Goal: Navigation & Orientation: Find specific page/section

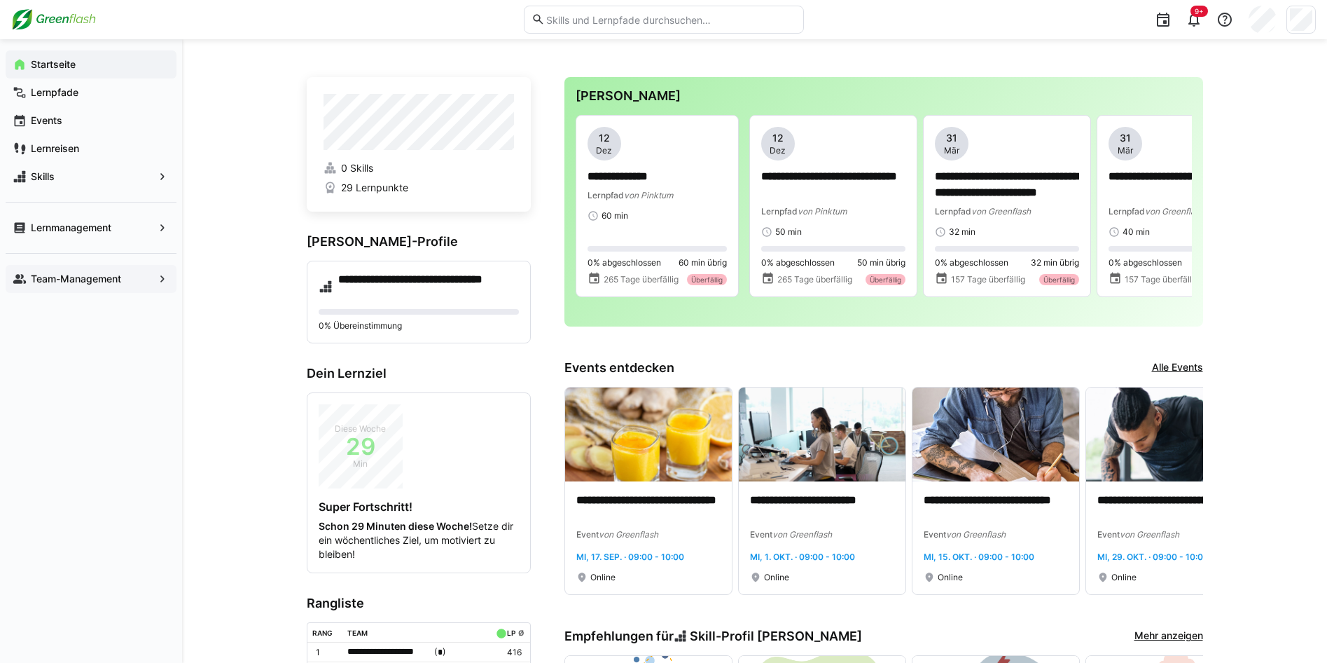
click at [0, 0] on app-navigation-label "Team-Management" at bounding box center [0, 0] width 0 height 0
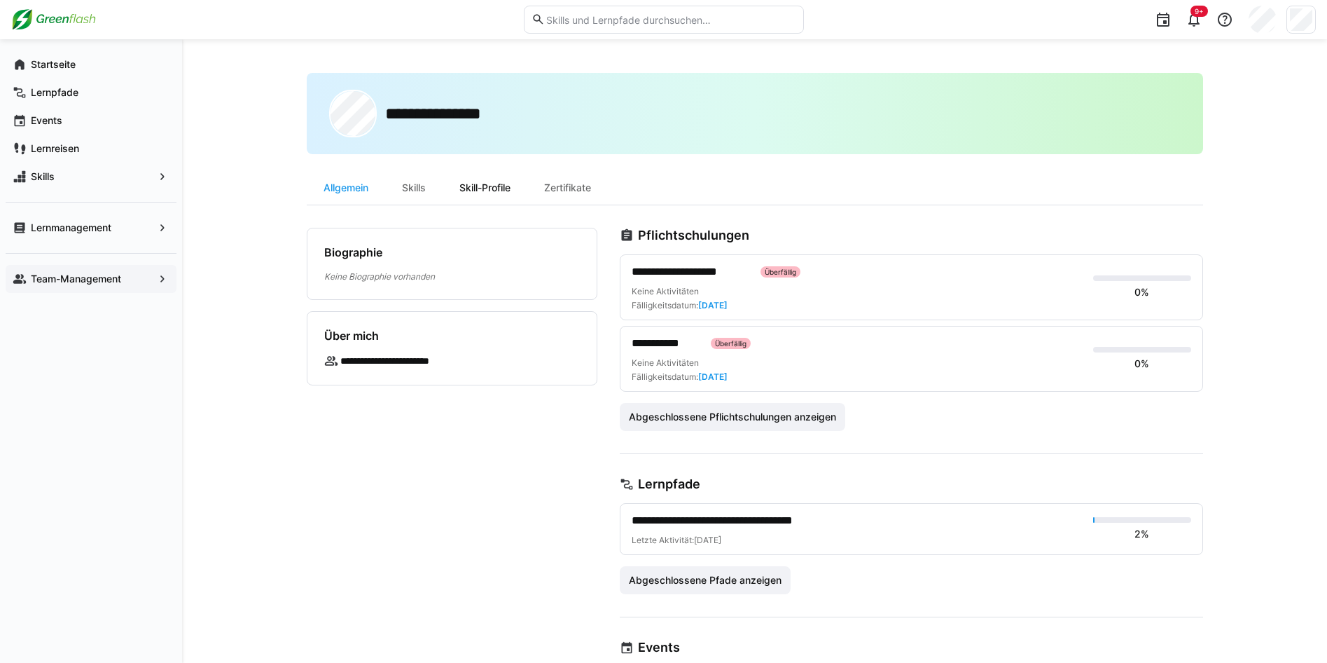
click at [488, 191] on div "Skill-Profile" at bounding box center [485, 188] width 85 height 34
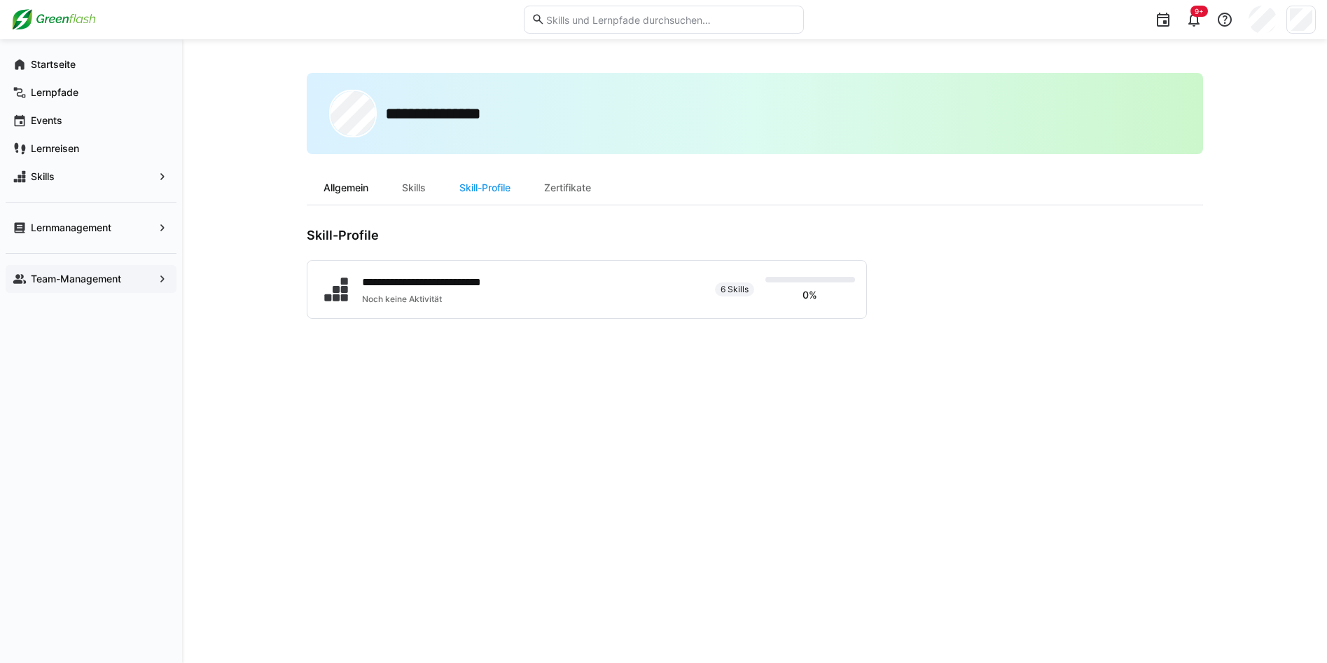
click at [336, 187] on div "Allgemein" at bounding box center [346, 188] width 78 height 34
click at [0, 0] on app-navigation-label "Team-Management" at bounding box center [0, 0] width 0 height 0
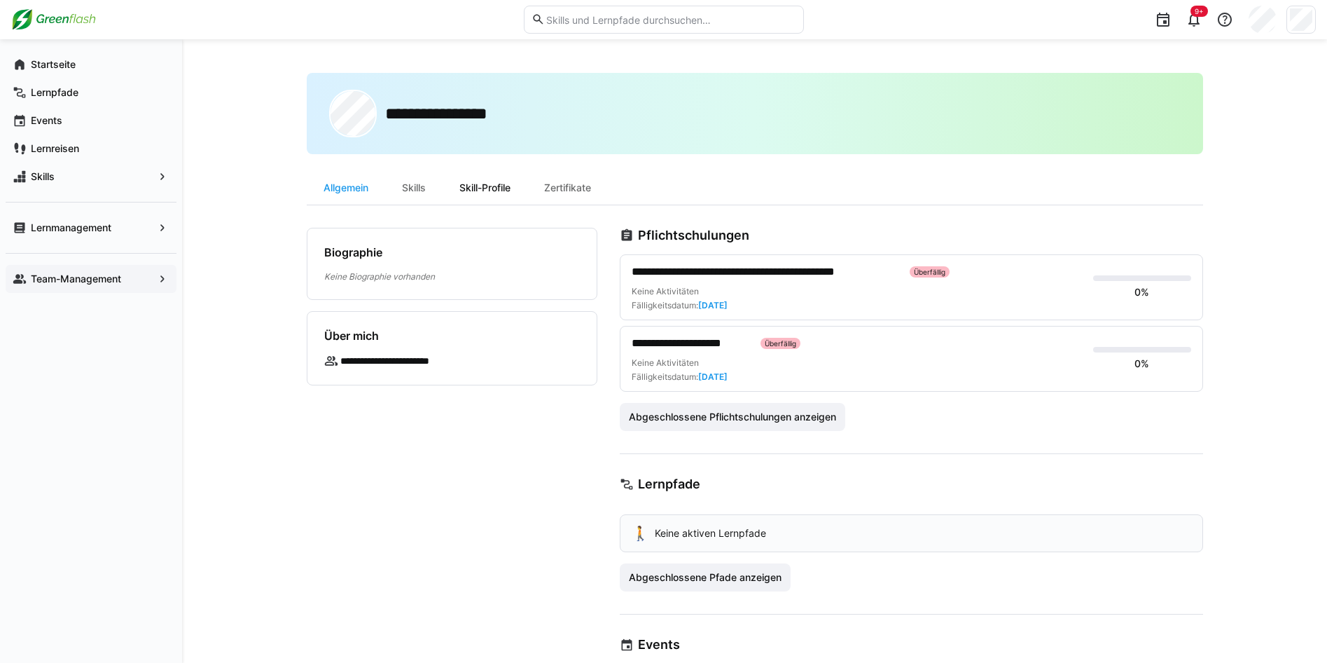
click at [478, 182] on div "Skill-Profile" at bounding box center [485, 188] width 85 height 34
click at [111, 286] on div "Team-Management" at bounding box center [91, 279] width 171 height 28
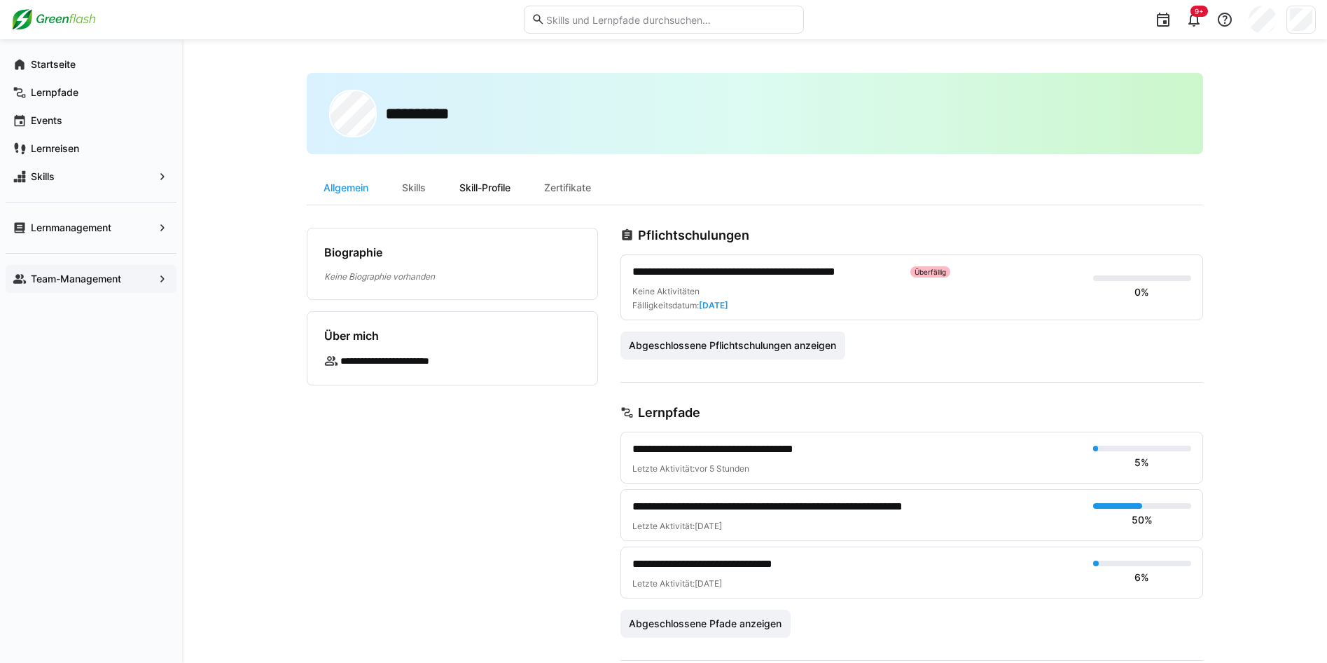
click at [489, 188] on div "Skill-Profile" at bounding box center [485, 188] width 85 height 34
click at [64, 287] on div "Team-Management" at bounding box center [91, 279] width 171 height 28
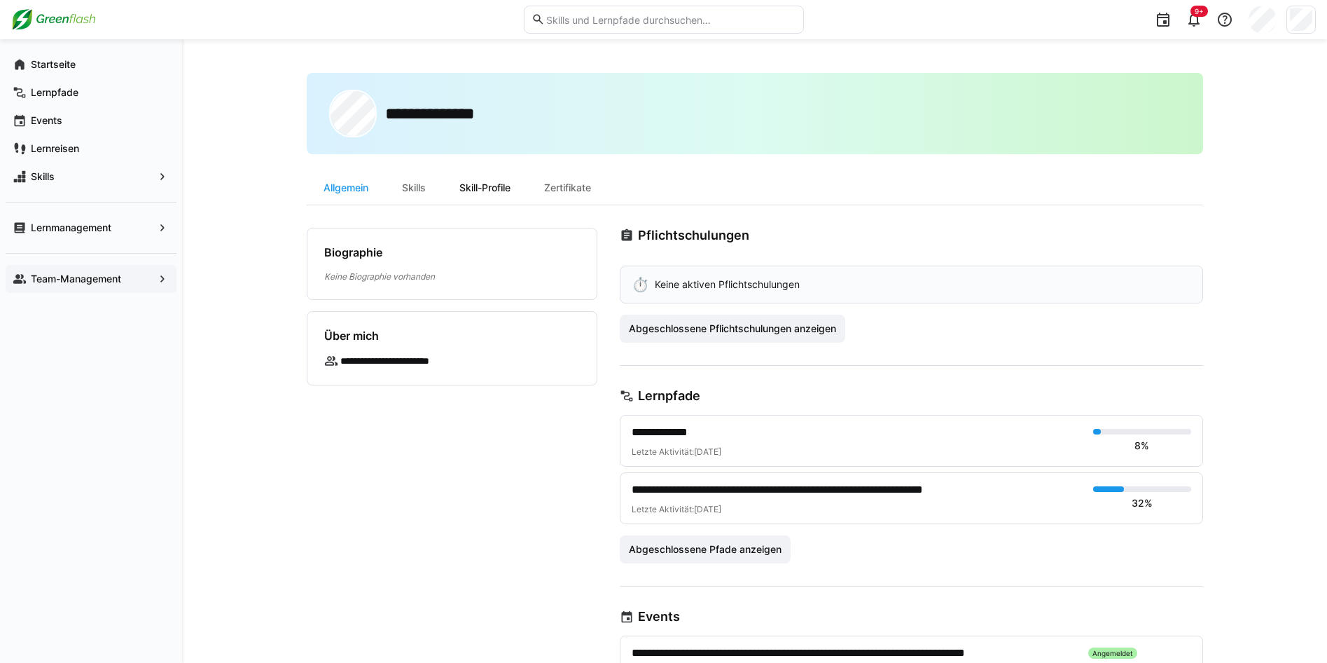
click at [494, 189] on div "Skill-Profile" at bounding box center [485, 188] width 85 height 34
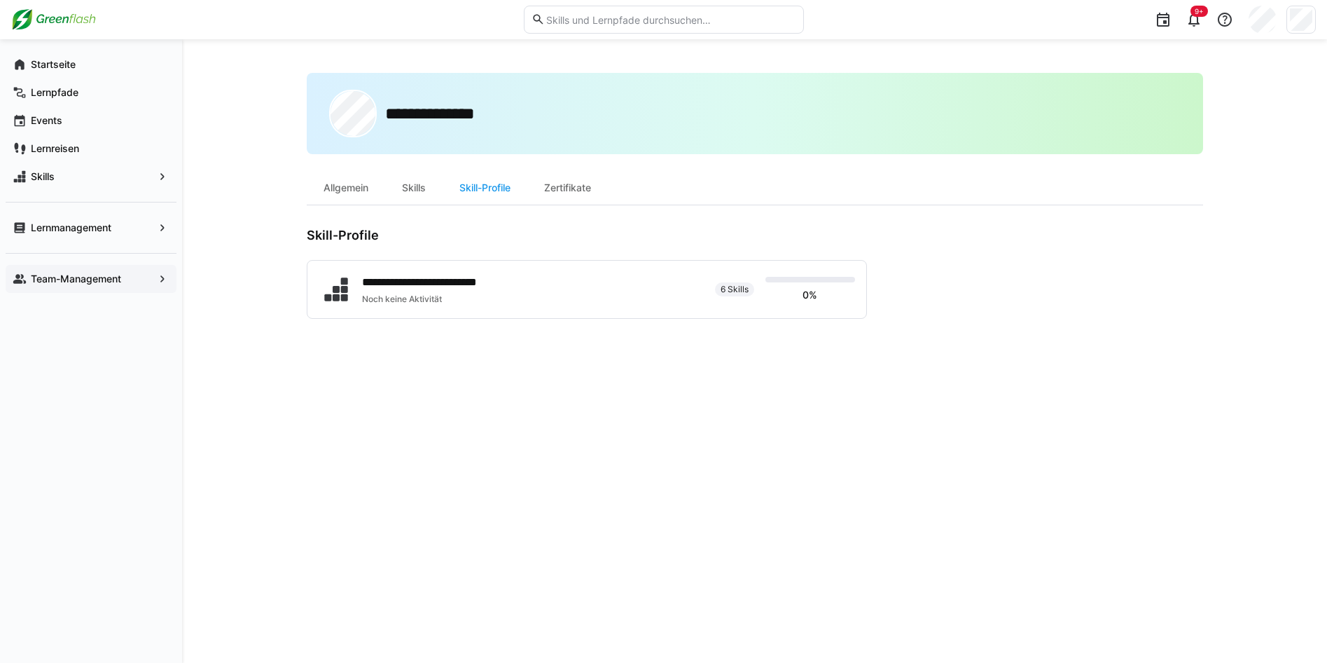
click at [41, 284] on span "Team-Management" at bounding box center [91, 279] width 125 height 14
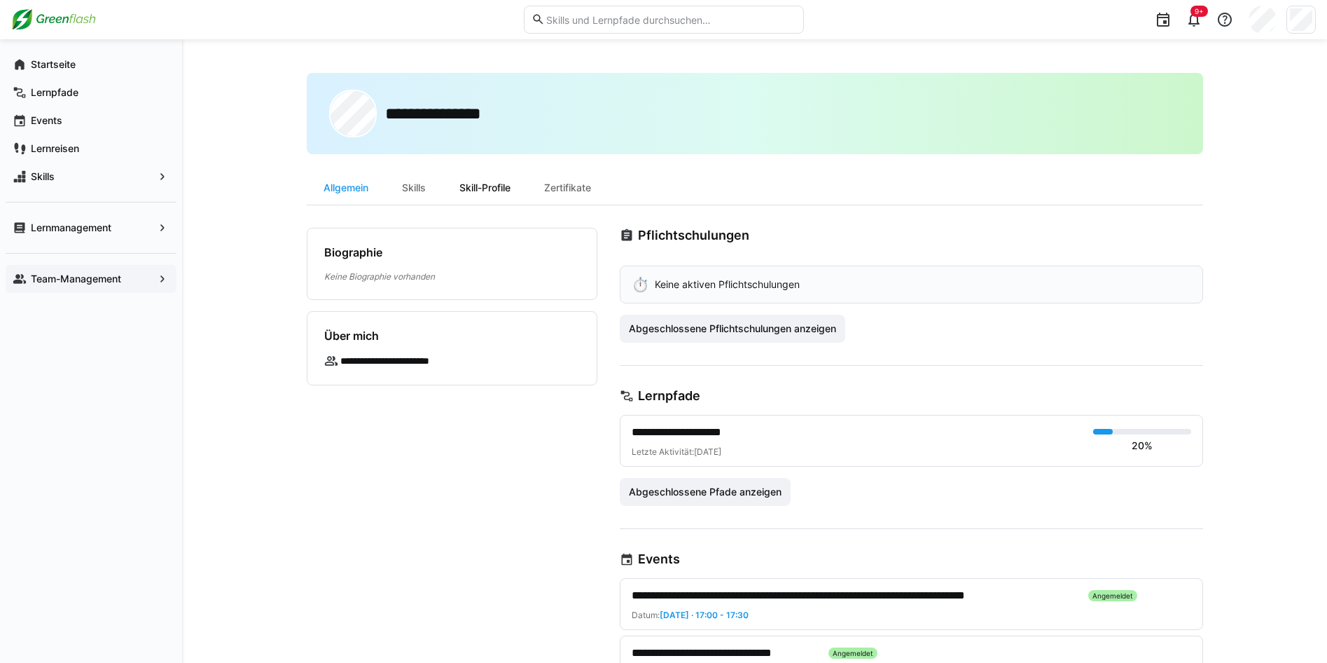
click at [492, 192] on div "Skill-Profile" at bounding box center [485, 188] width 85 height 34
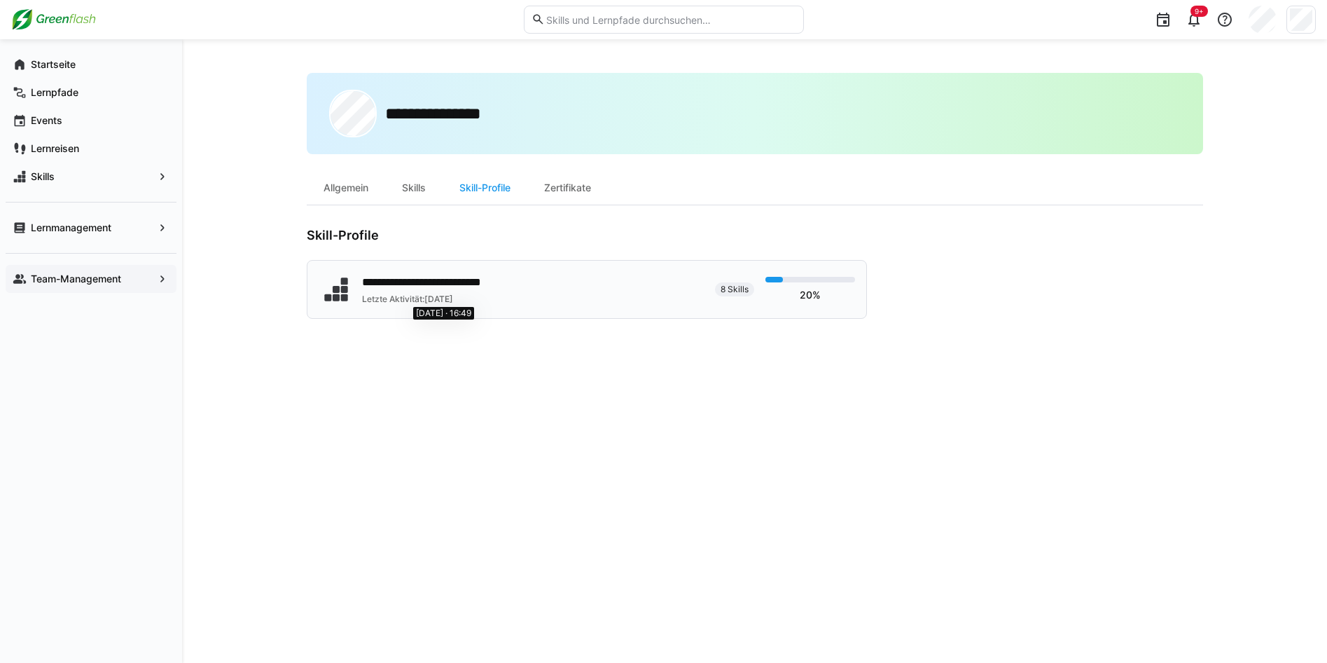
click at [453, 292] on div "**********" at bounding box center [434, 289] width 144 height 31
click at [0, 0] on app-navigation-label "Team-Management" at bounding box center [0, 0] width 0 height 0
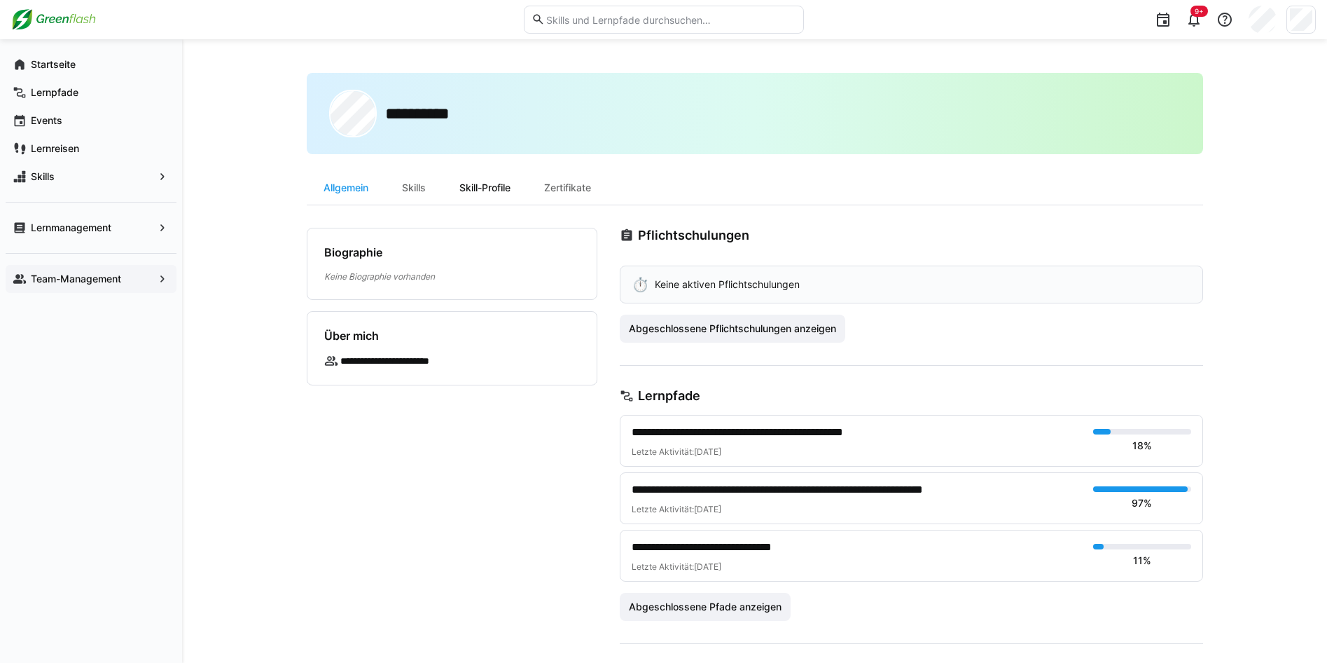
click at [476, 181] on div "Skill-Profile" at bounding box center [485, 188] width 85 height 34
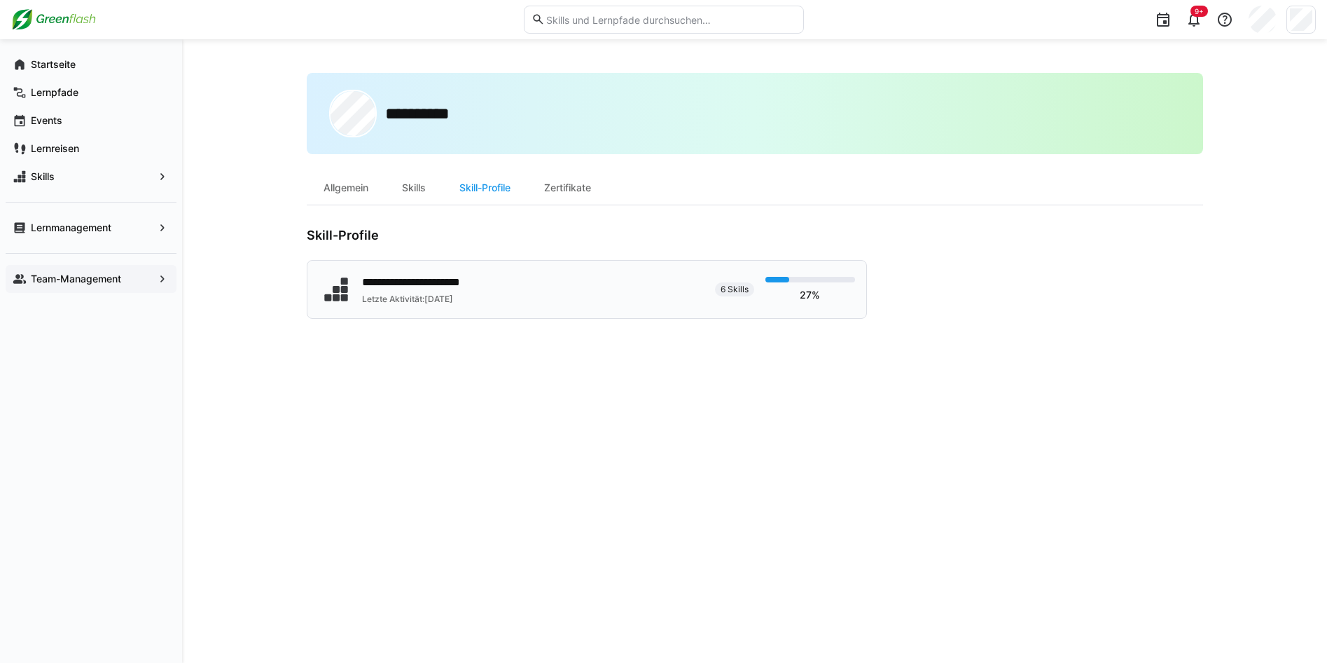
click at [766, 280] on div at bounding box center [778, 280] width 25 height 6
click at [0, 0] on app-navigation-label "Team-Management" at bounding box center [0, 0] width 0 height 0
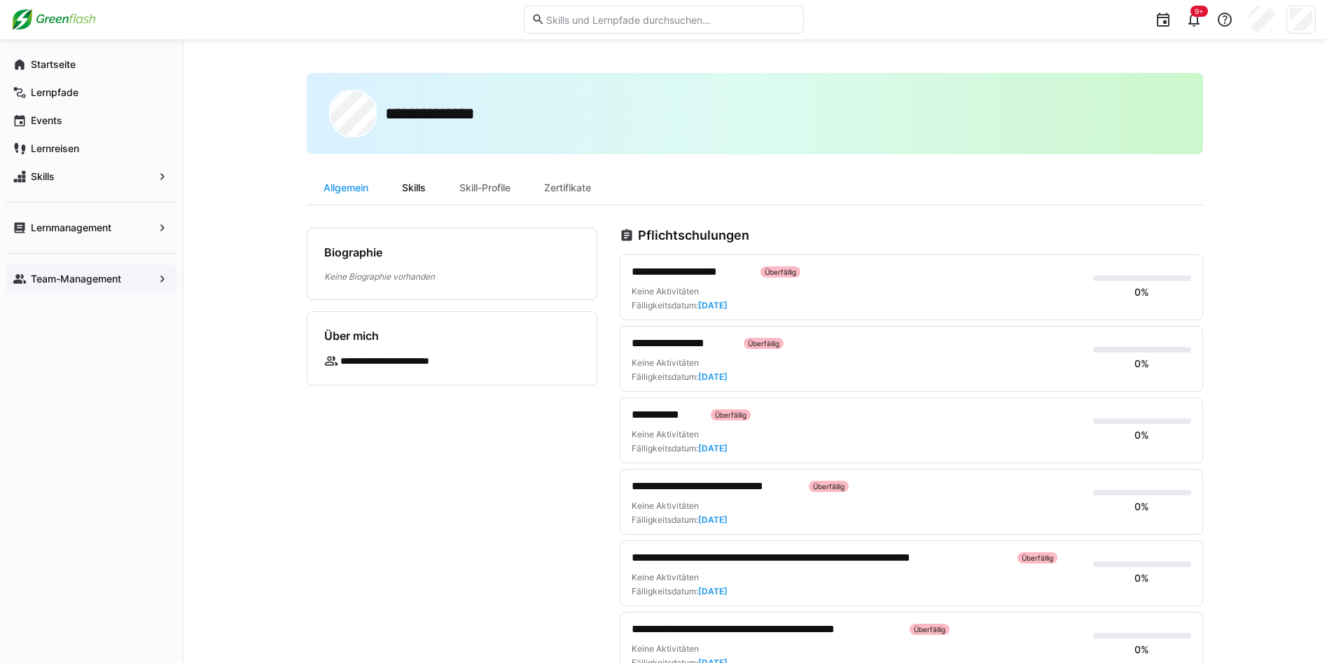
click at [426, 191] on div "Skills" at bounding box center [413, 188] width 57 height 34
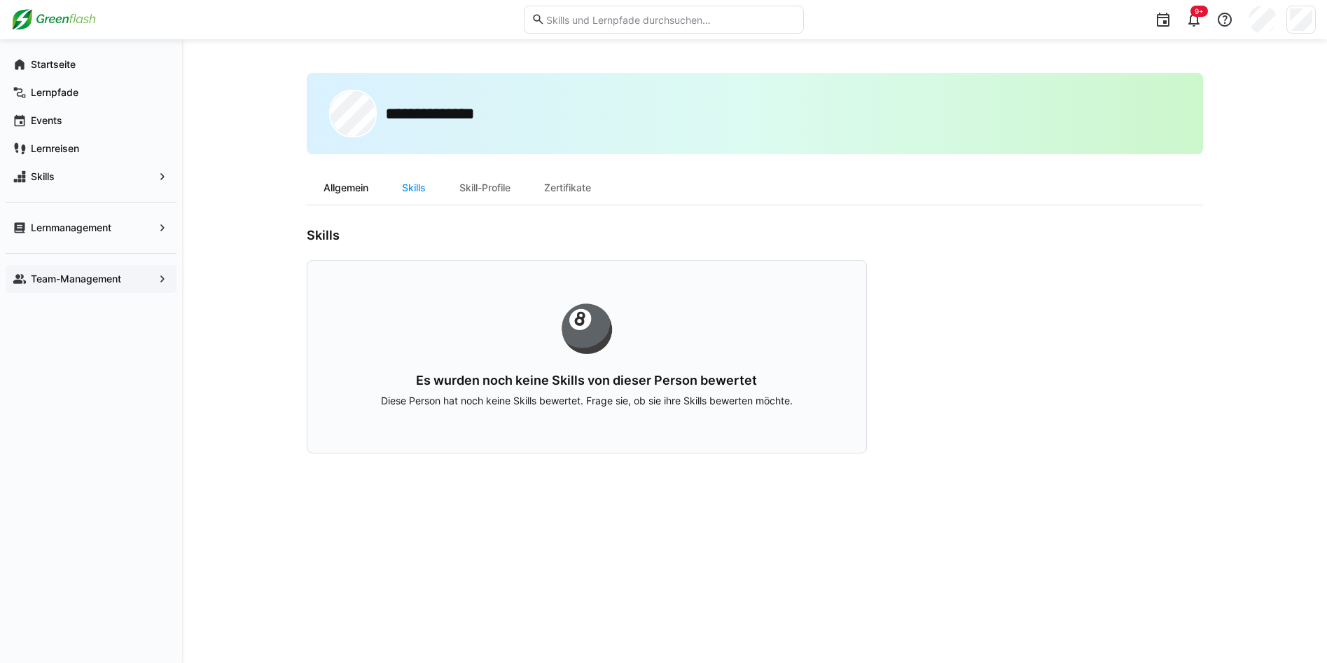
click at [359, 184] on div "Allgemein" at bounding box center [346, 188] width 78 height 34
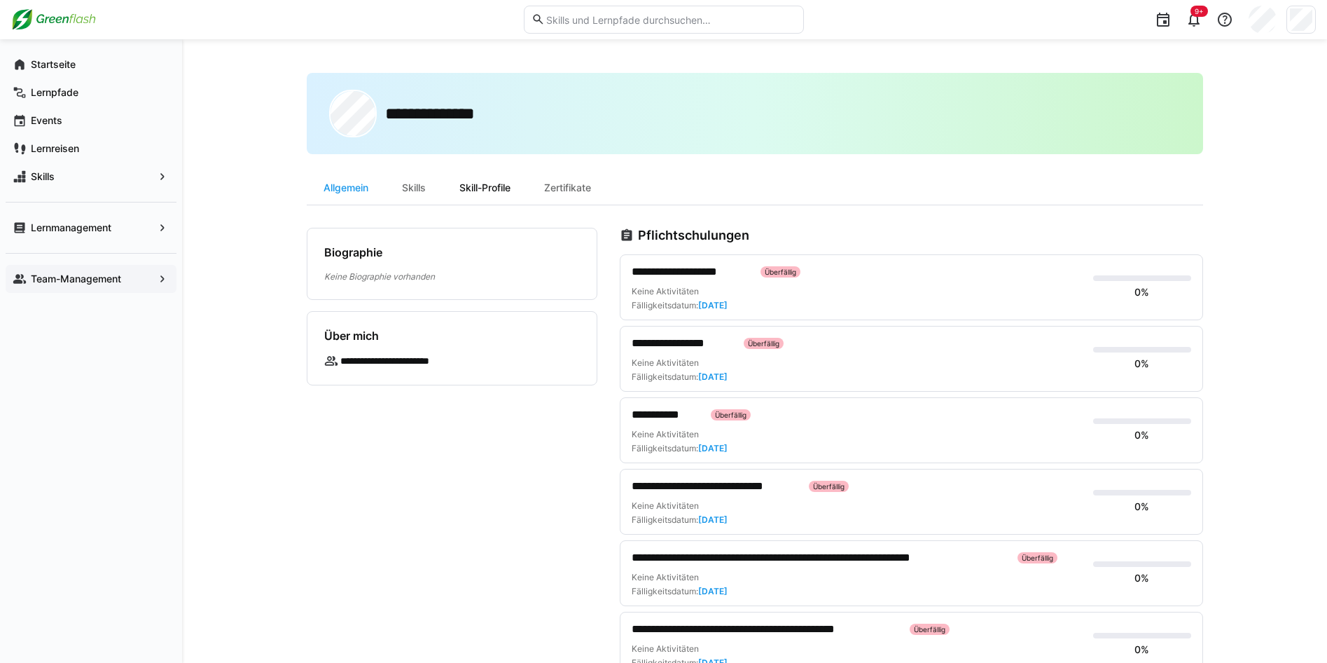
click at [502, 192] on div "Skill-Profile" at bounding box center [485, 188] width 85 height 34
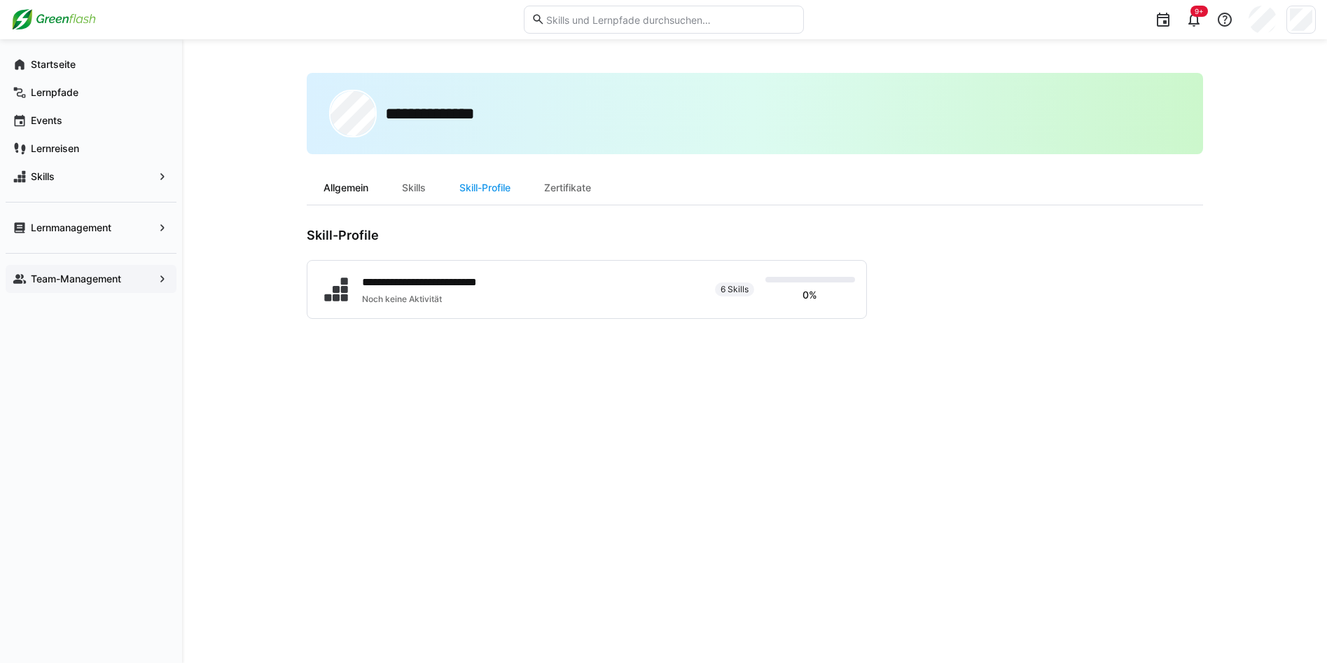
click at [346, 184] on div "Allgemein" at bounding box center [346, 188] width 78 height 34
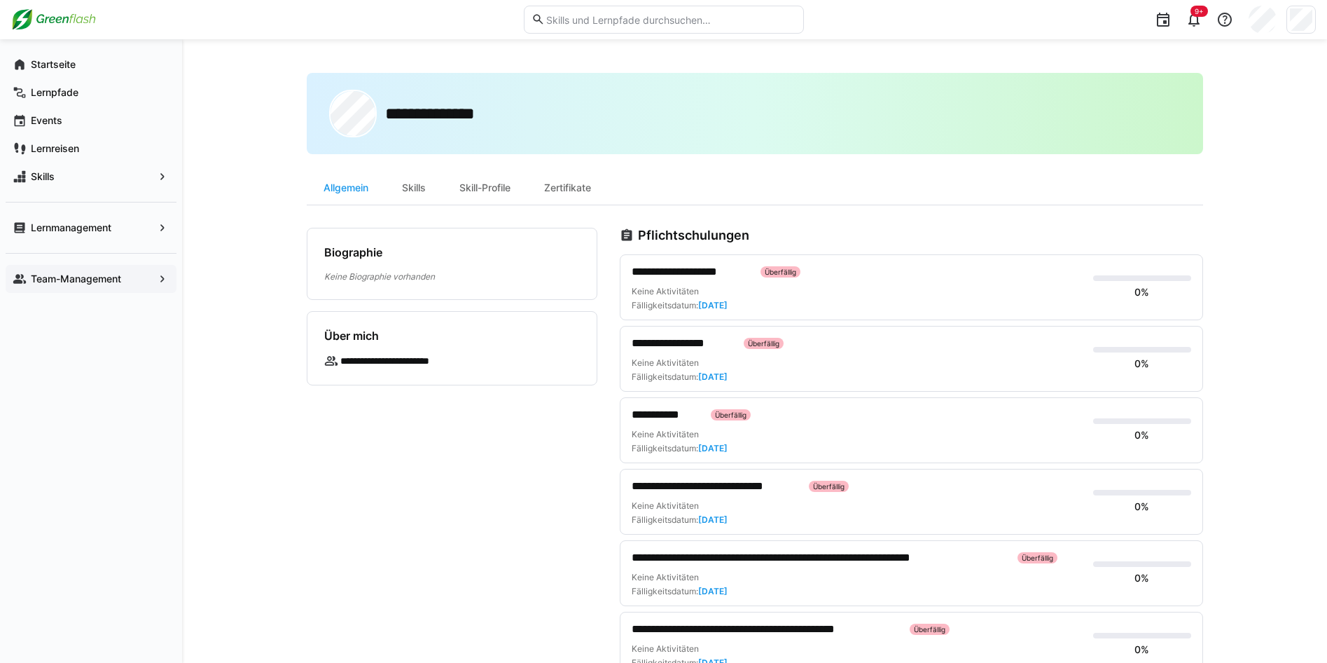
click at [76, 286] on div "Team-Management" at bounding box center [91, 279] width 171 height 28
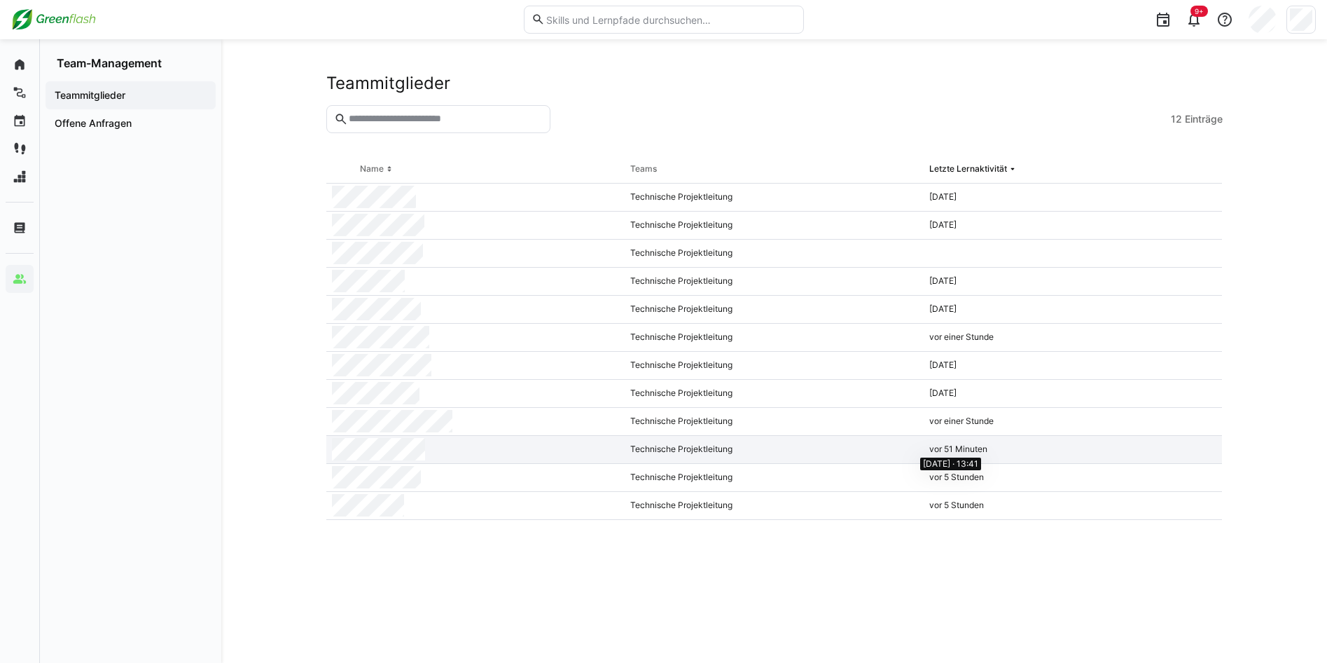
click at [958, 448] on span "vor 51 Minuten" at bounding box center [959, 448] width 58 height 11
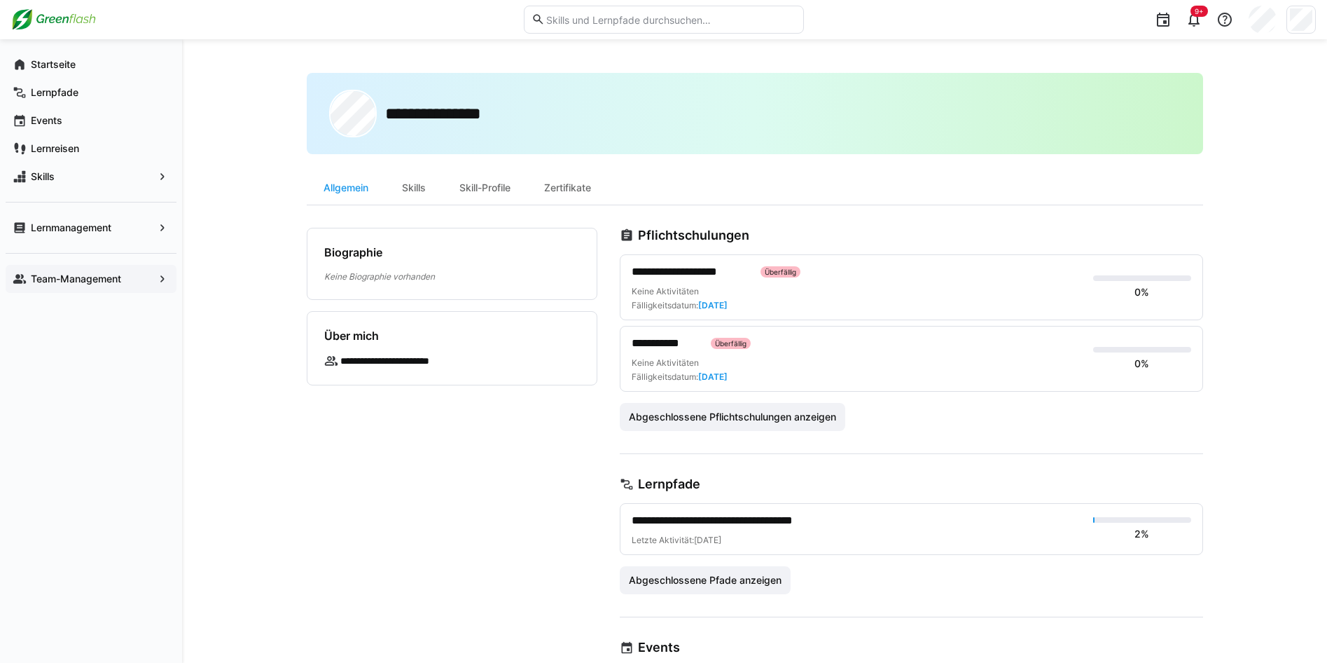
click at [883, 280] on div "**********" at bounding box center [857, 287] width 450 height 48
